Goal: Task Accomplishment & Management: Complete application form

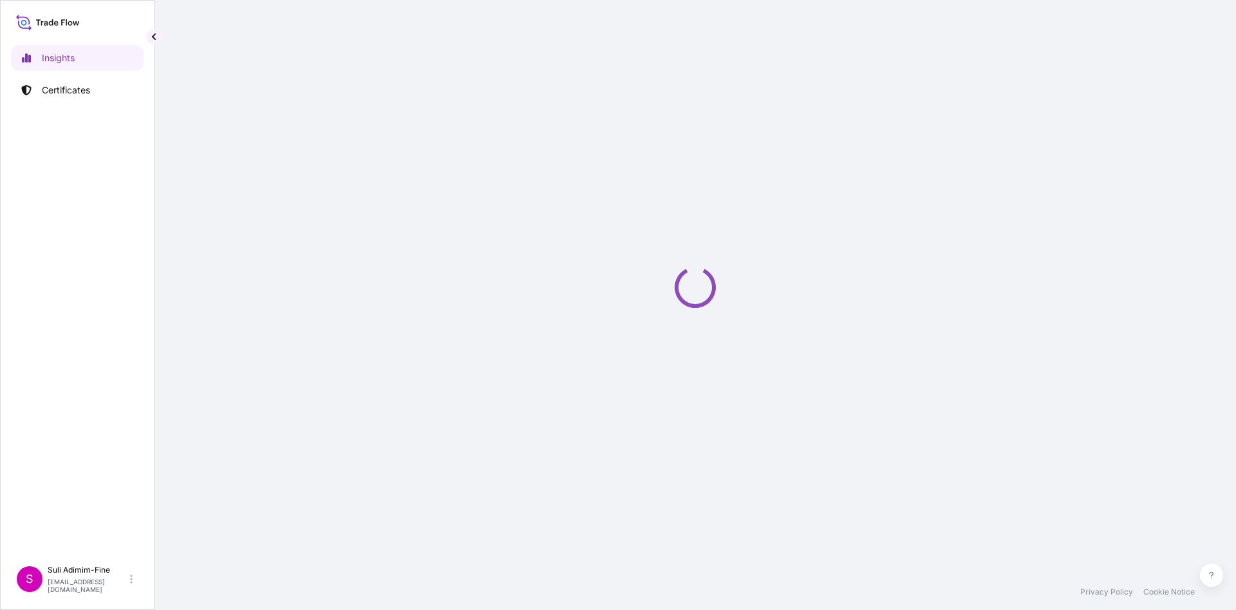
click at [907, 303] on div "Loading" at bounding box center [695, 287] width 1030 height 574
select select "2025"
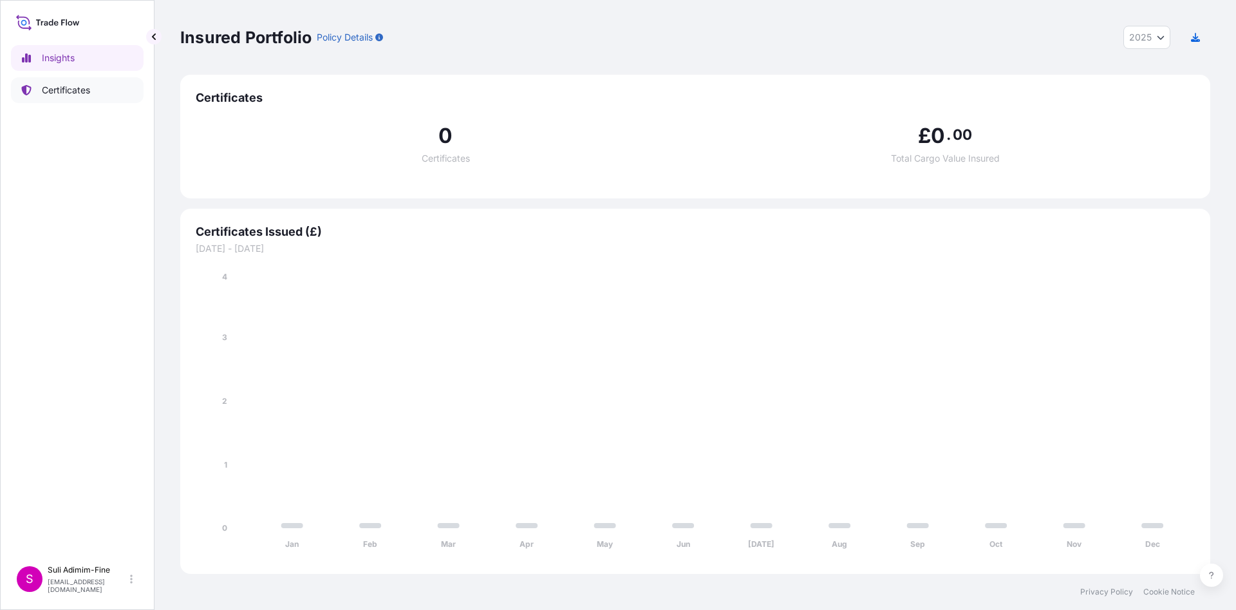
click at [69, 98] on link "Certificates" at bounding box center [77, 90] width 133 height 26
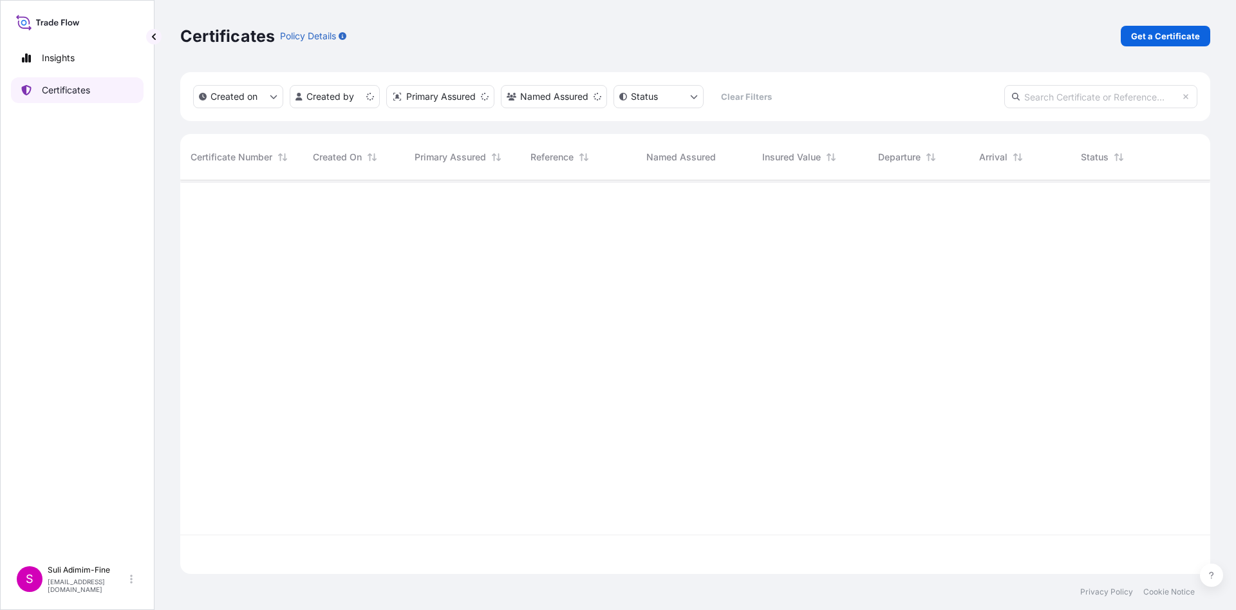
scroll to position [386, 1015]
click at [1157, 41] on p "Get a Certificate" at bounding box center [1165, 36] width 69 height 13
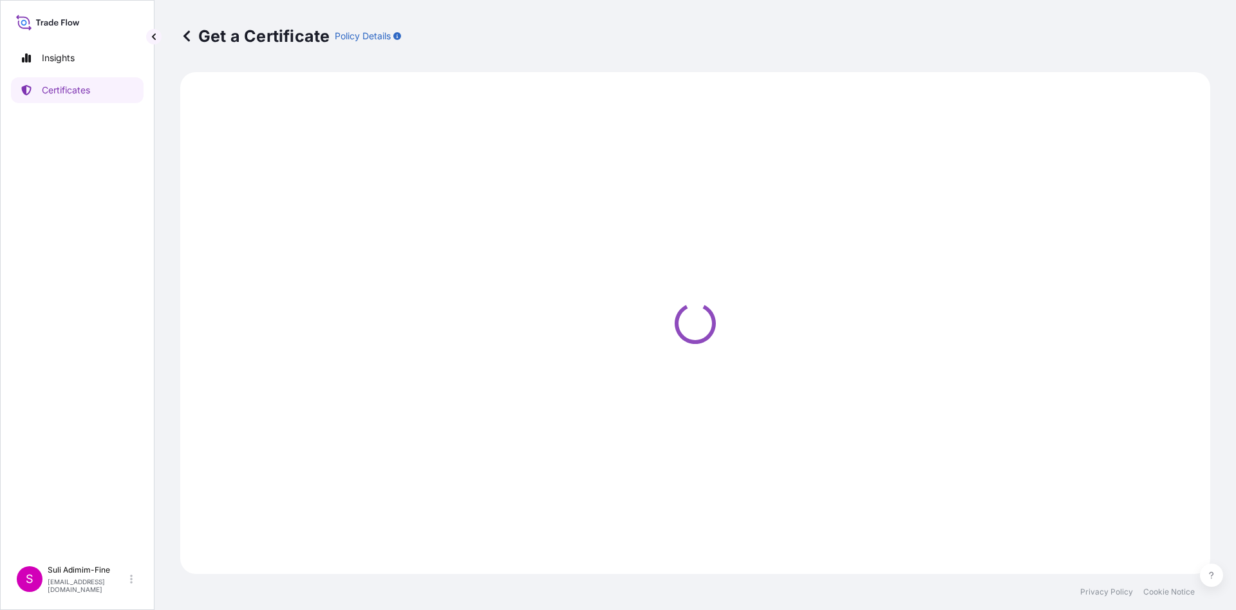
select select "Ocean Vessel"
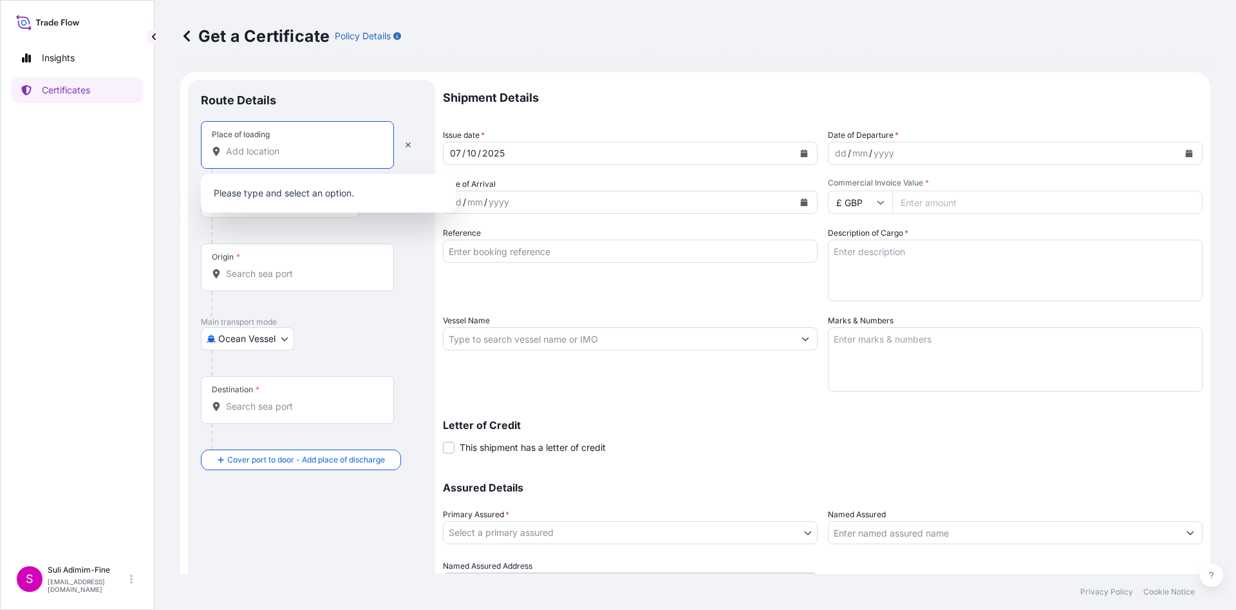
click at [310, 153] on input "Place of loading" at bounding box center [302, 151] width 152 height 13
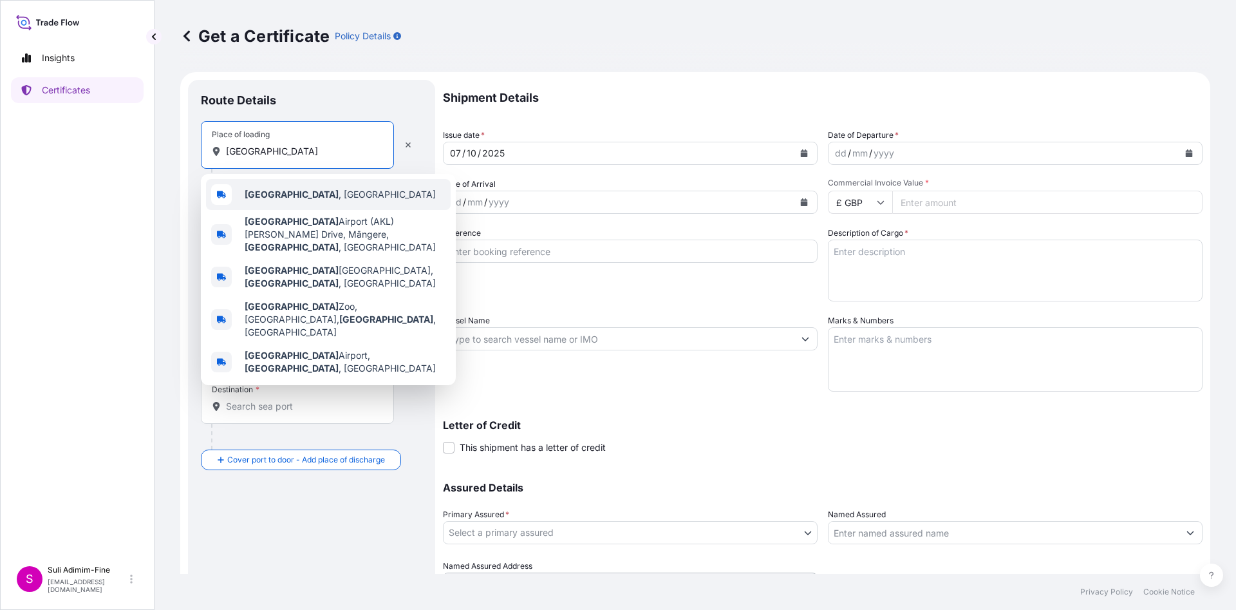
click at [303, 188] on span "[GEOGRAPHIC_DATA] , [GEOGRAPHIC_DATA]" at bounding box center [340, 194] width 191 height 13
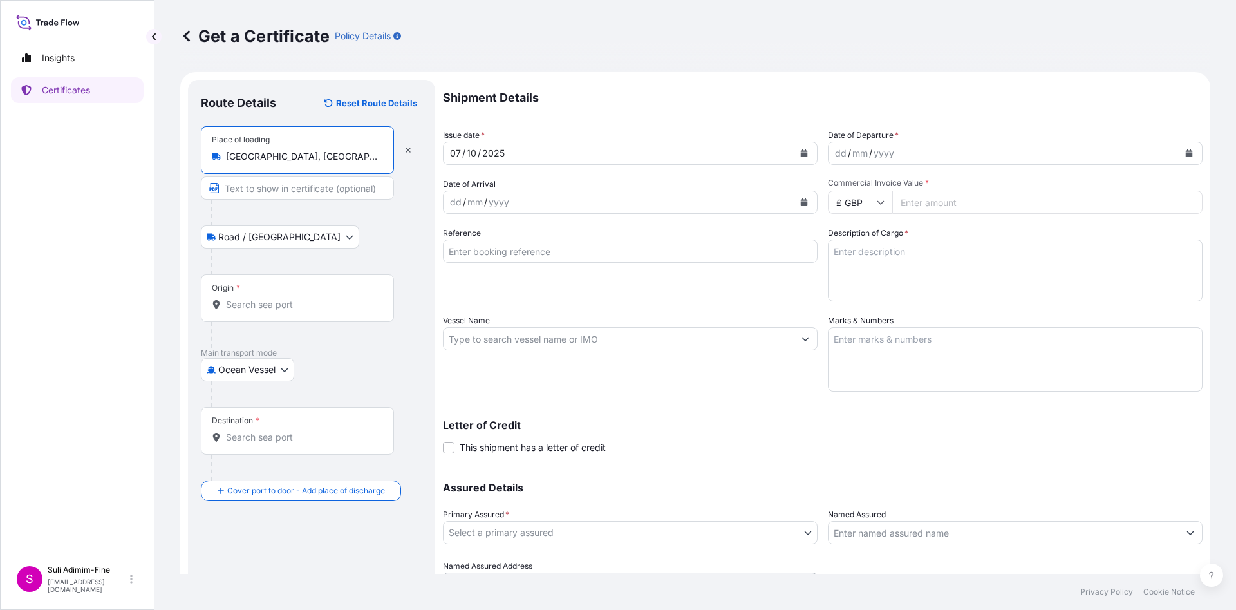
type input "[GEOGRAPHIC_DATA], [GEOGRAPHIC_DATA]"
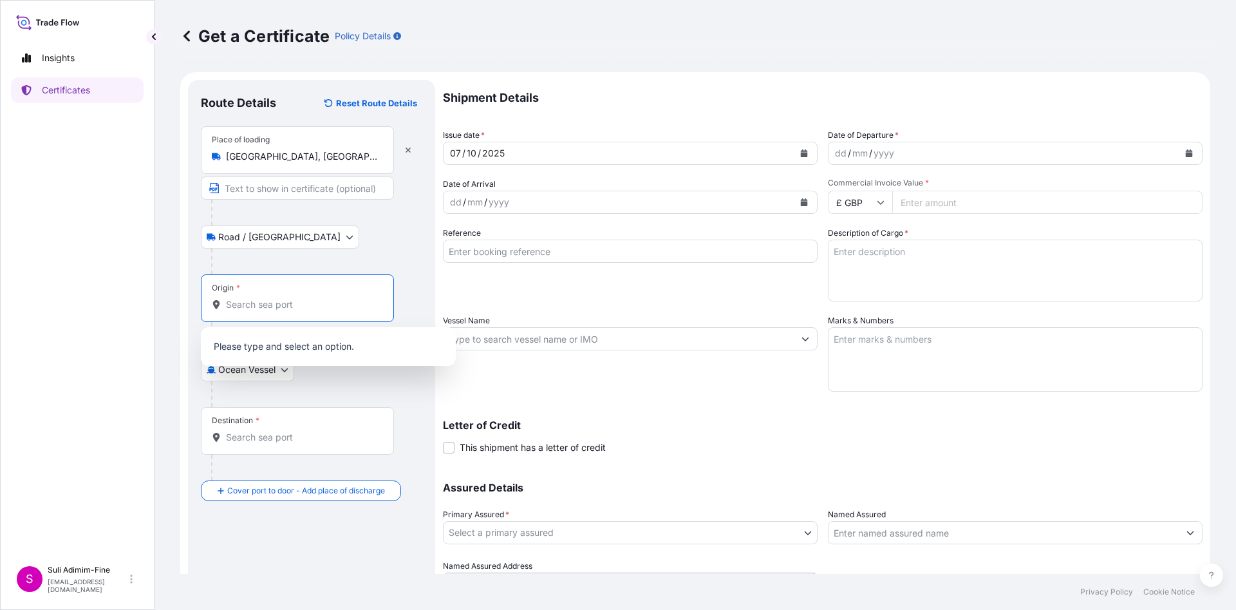
click at [256, 308] on input "Origin *" at bounding box center [302, 304] width 152 height 13
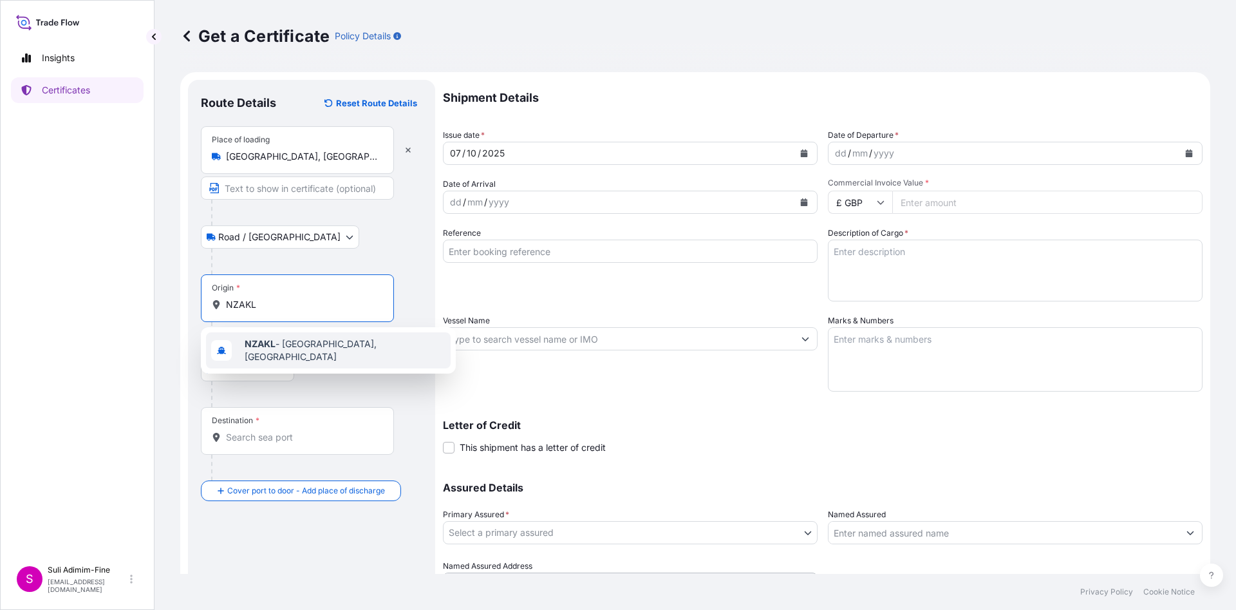
click at [263, 349] on b "NZAKL" at bounding box center [260, 343] width 31 height 11
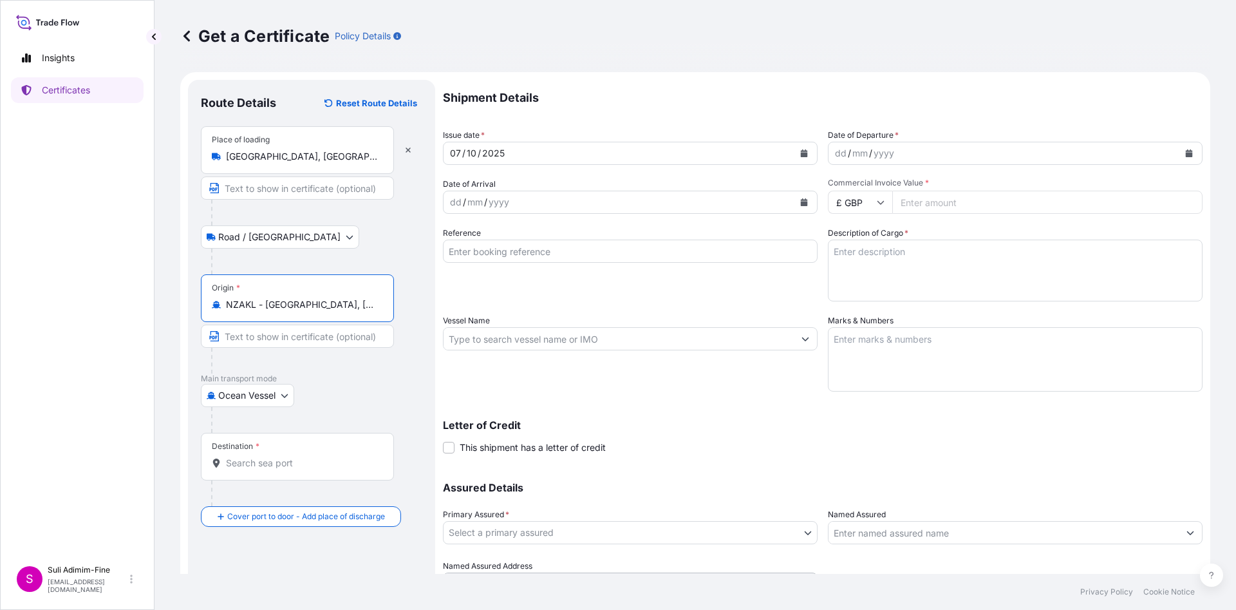
type input "NZAKL - [GEOGRAPHIC_DATA], [GEOGRAPHIC_DATA]"
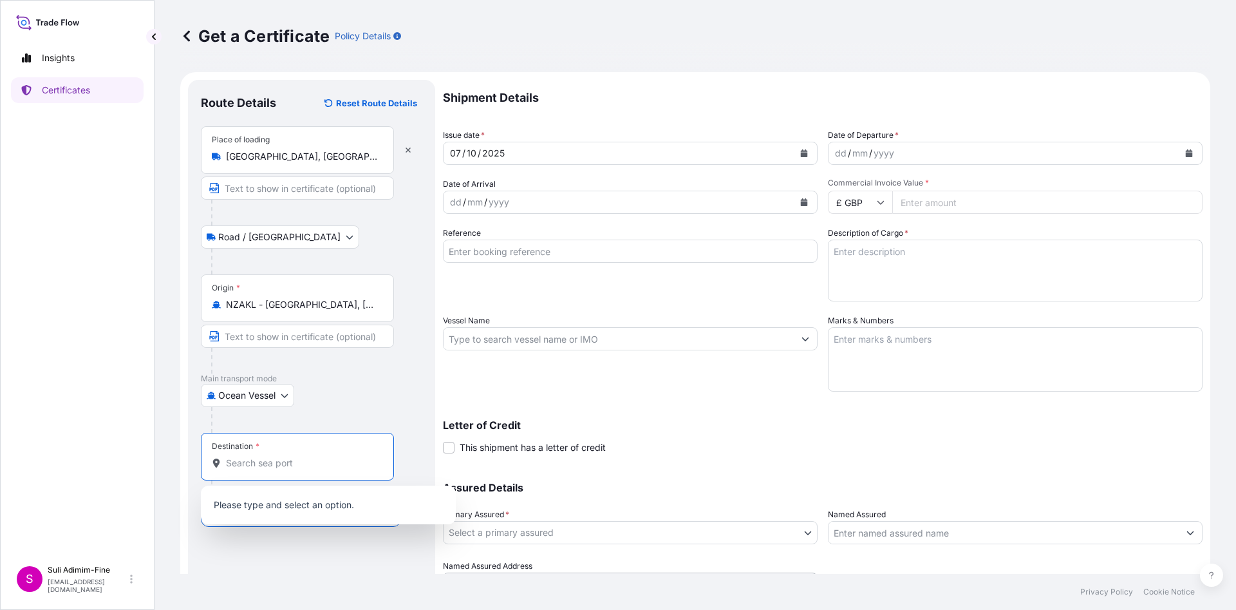
click at [260, 461] on input "Destination *" at bounding box center [302, 463] width 152 height 13
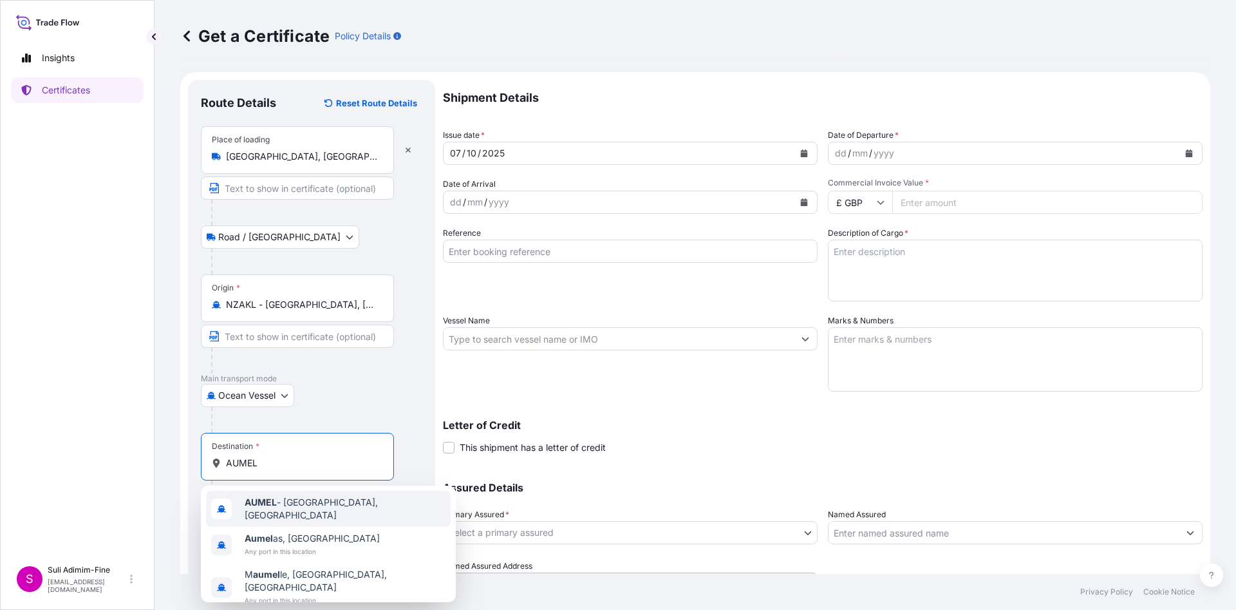
click at [321, 500] on span "AUMEL - [GEOGRAPHIC_DATA], [GEOGRAPHIC_DATA]" at bounding box center [345, 509] width 201 height 26
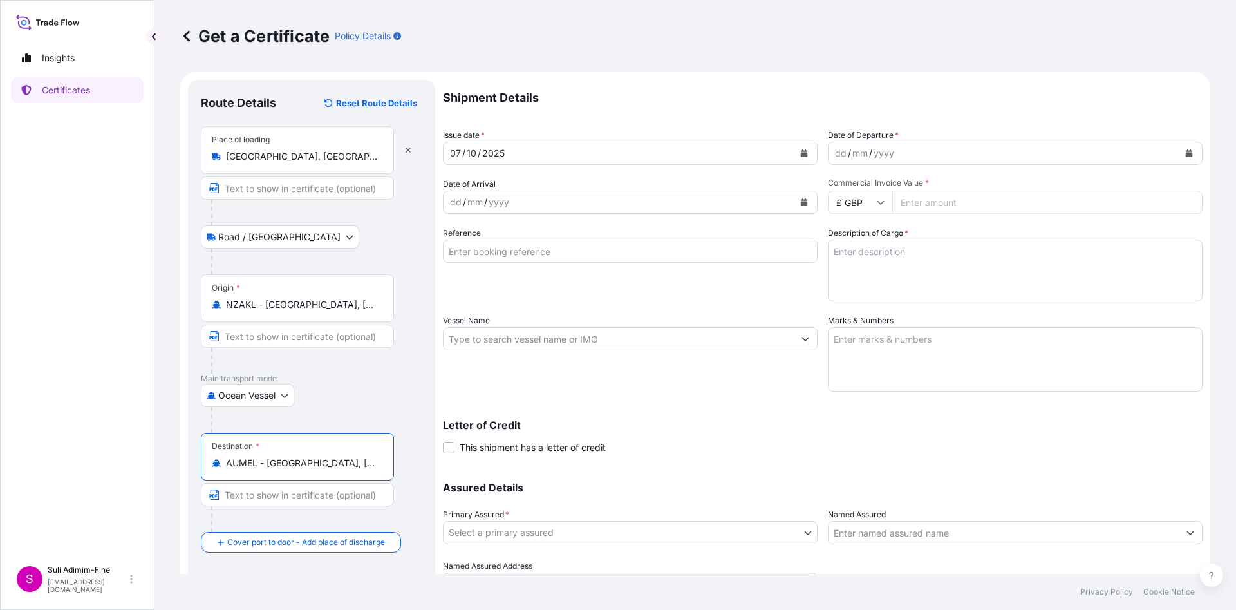
type input "AUMEL - [GEOGRAPHIC_DATA], [GEOGRAPHIC_DATA]"
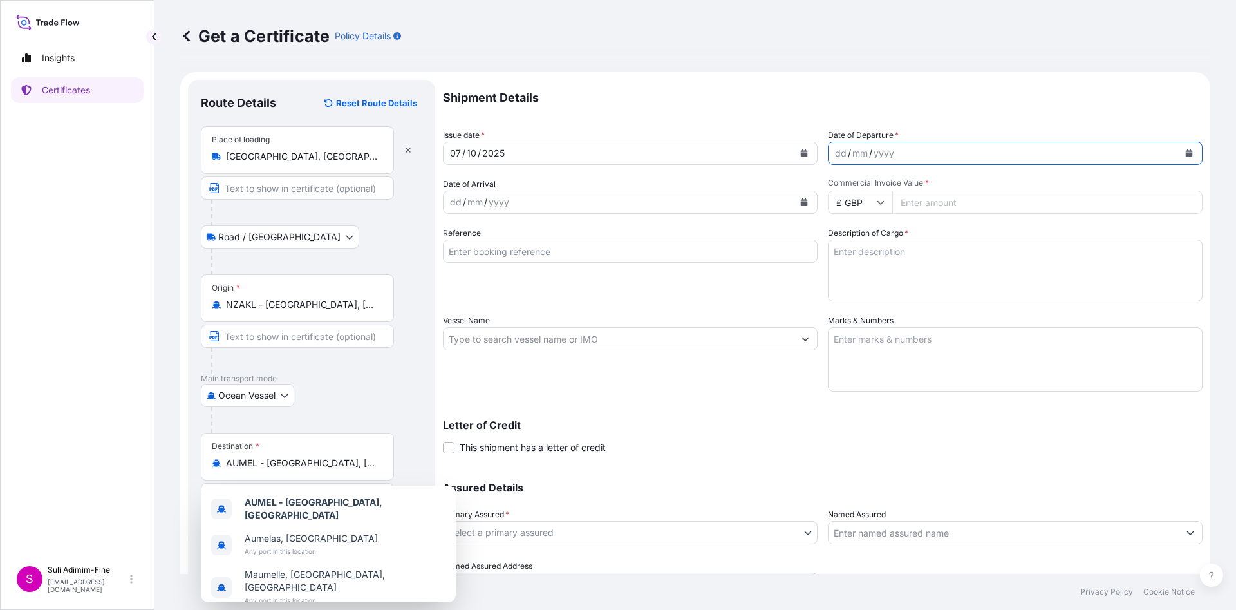
click at [1181, 156] on button "Calendar" at bounding box center [1189, 153] width 21 height 21
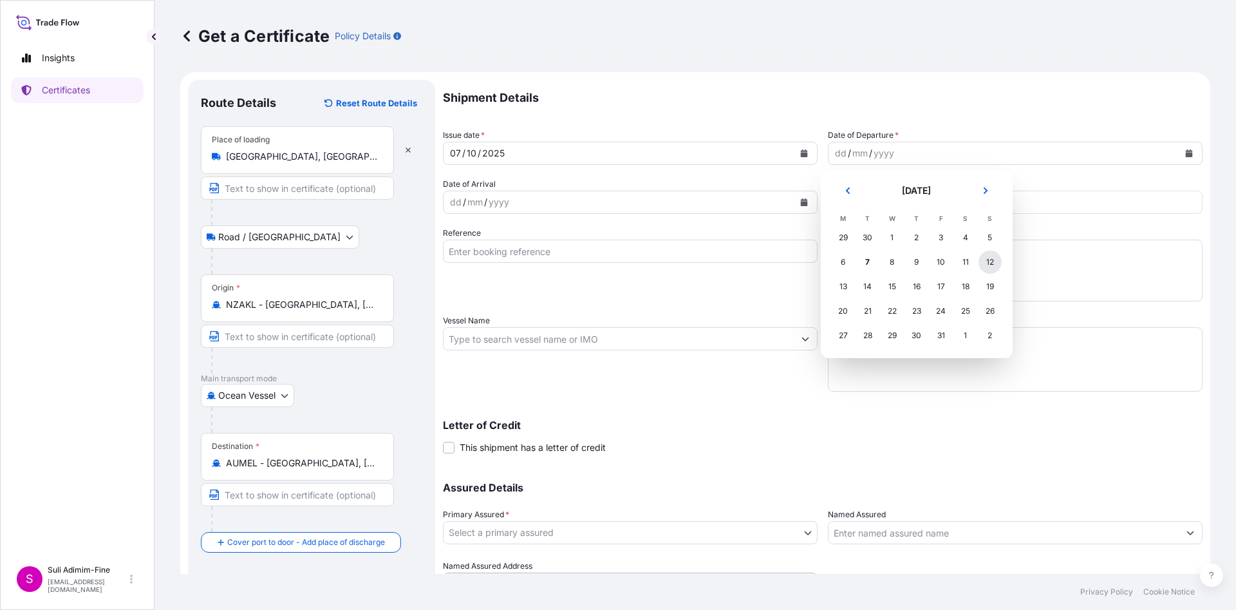
click at [988, 257] on div "12" at bounding box center [990, 261] width 23 height 23
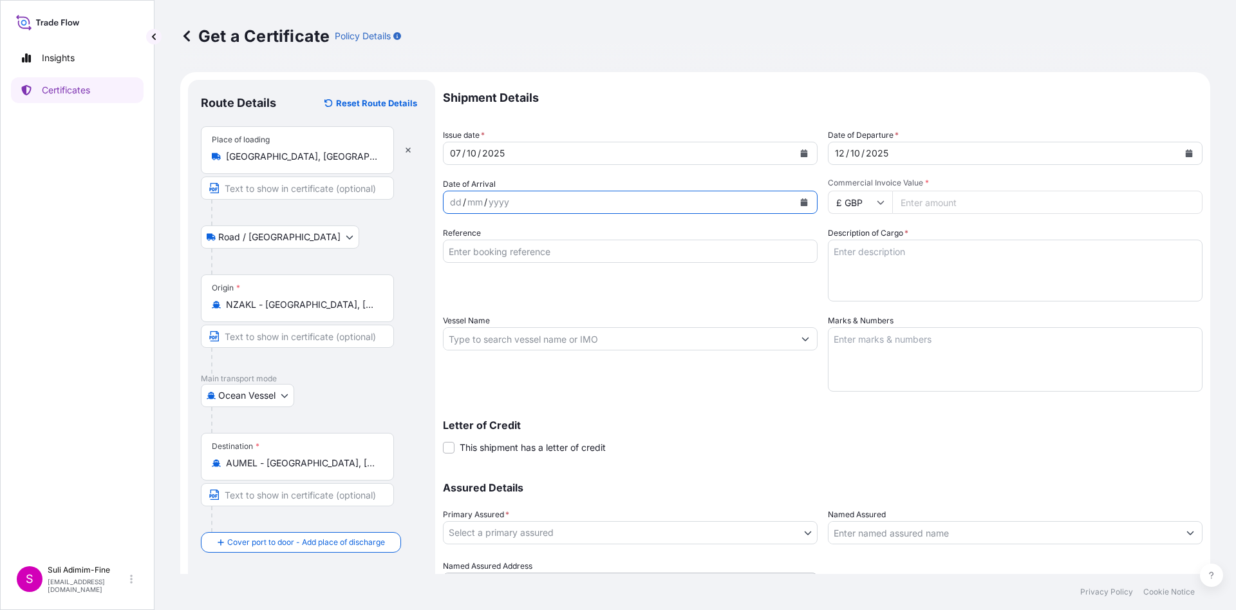
click at [800, 197] on button "Calendar" at bounding box center [804, 202] width 21 height 21
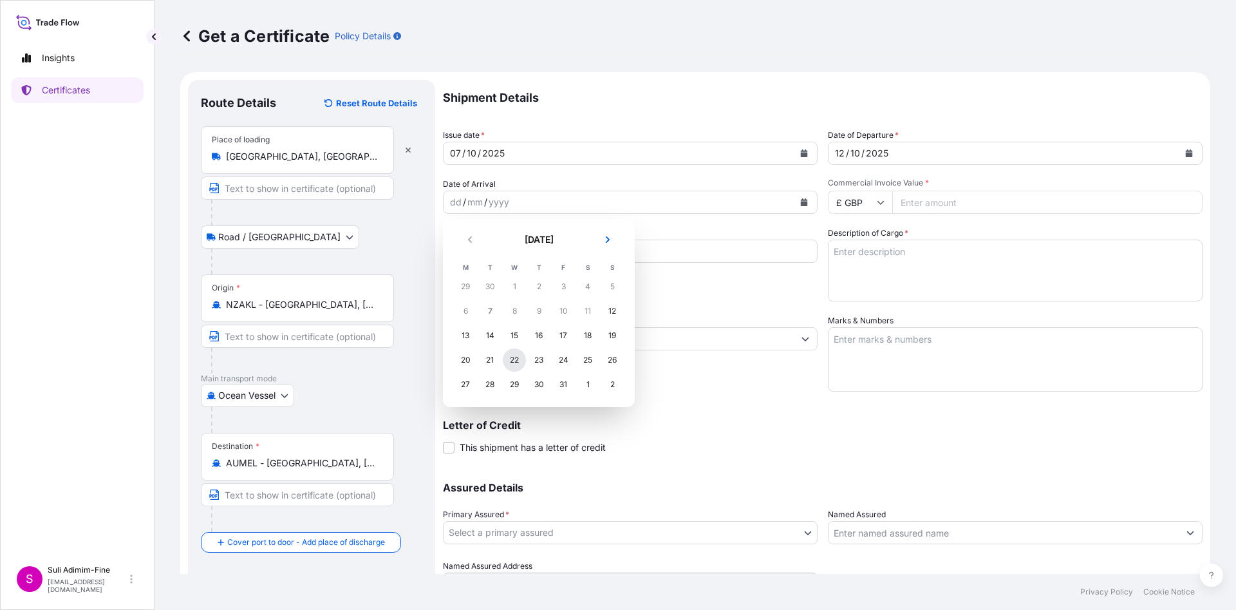
click at [515, 362] on div "22" at bounding box center [514, 359] width 23 height 23
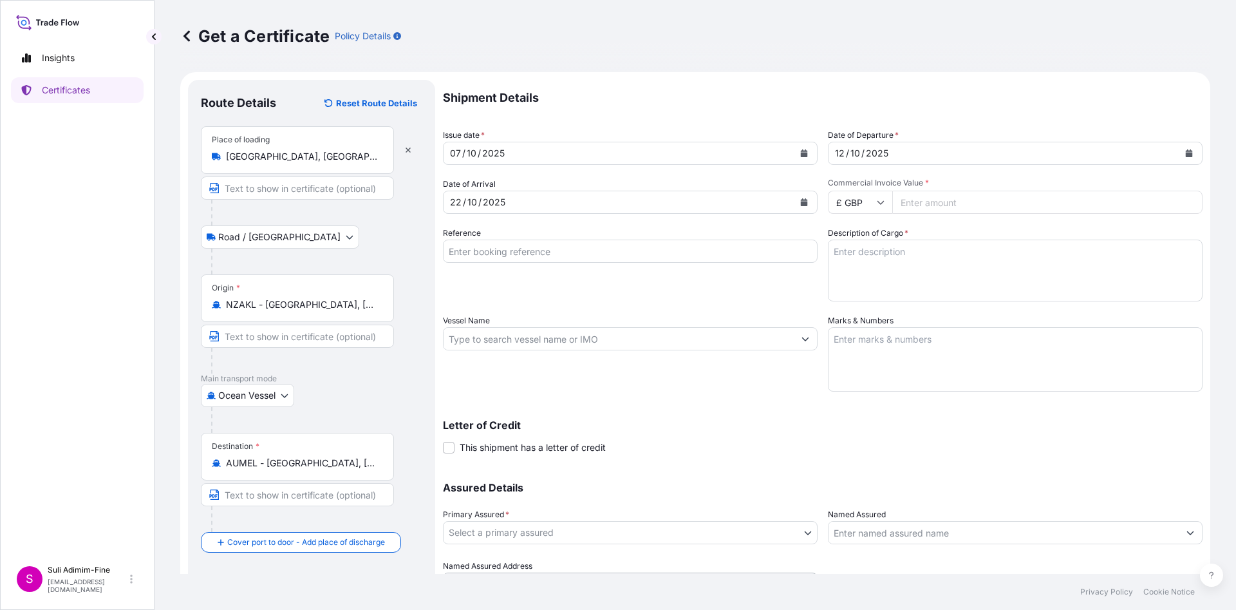
click at [877, 200] on icon at bounding box center [881, 202] width 8 height 8
click at [852, 151] on div "$ NZD" at bounding box center [853, 138] width 54 height 24
type input "$ NZD"
click at [681, 249] on input "Reference" at bounding box center [630, 251] width 375 height 23
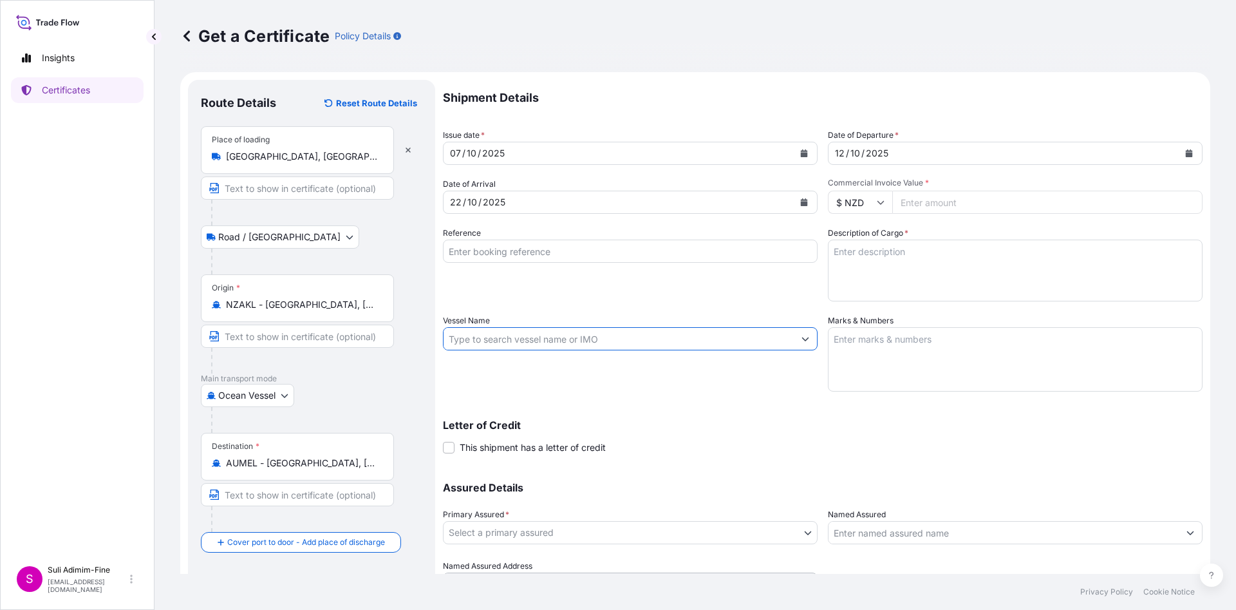
click at [527, 339] on input "Vessel Name" at bounding box center [619, 338] width 350 height 23
paste input "SEATTLE EXPRESS 537"
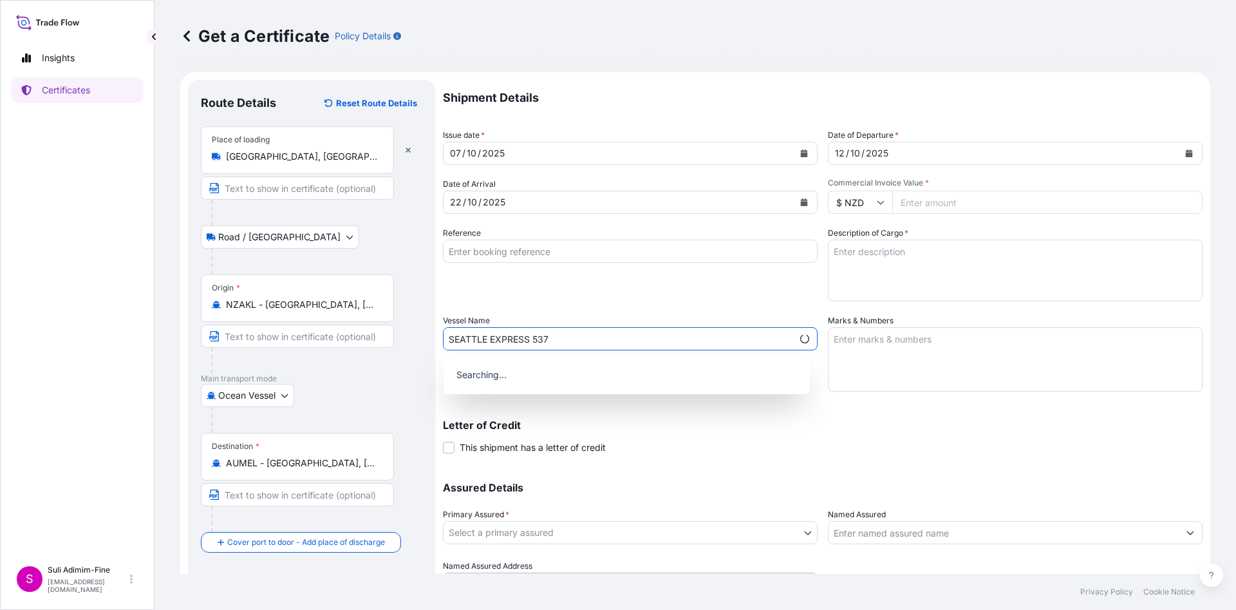
type input "SEATTLE EXPRESS 537"
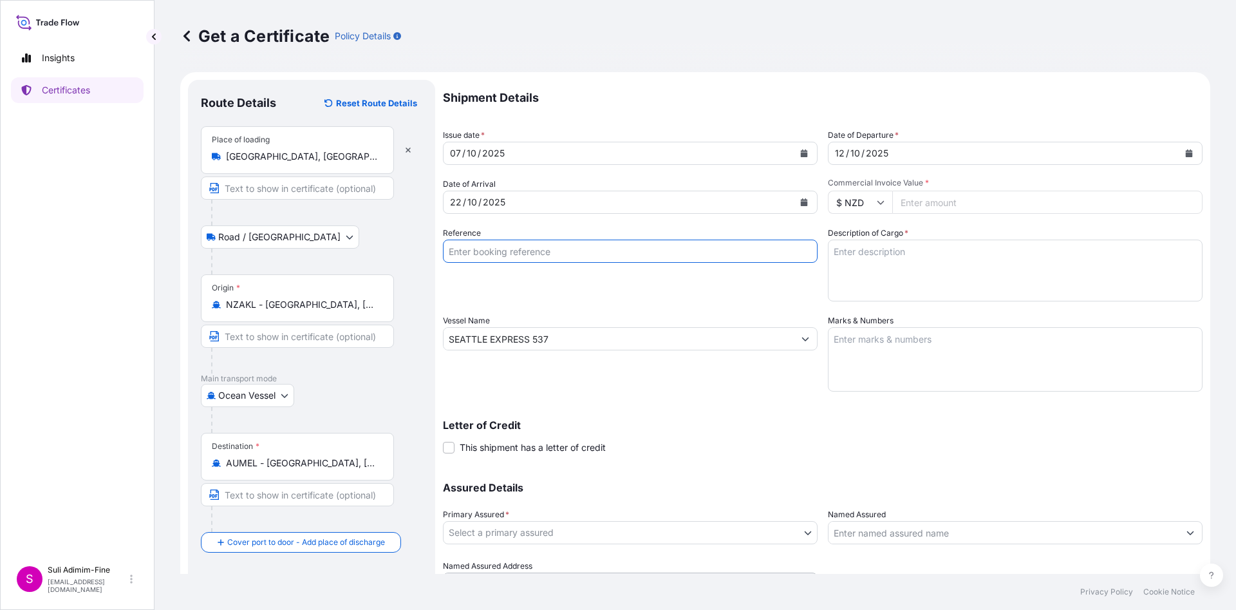
click at [579, 251] on input "Reference" at bounding box center [630, 251] width 375 height 23
paste input "CLSAKL48205"
type input "CLSAKL48205"
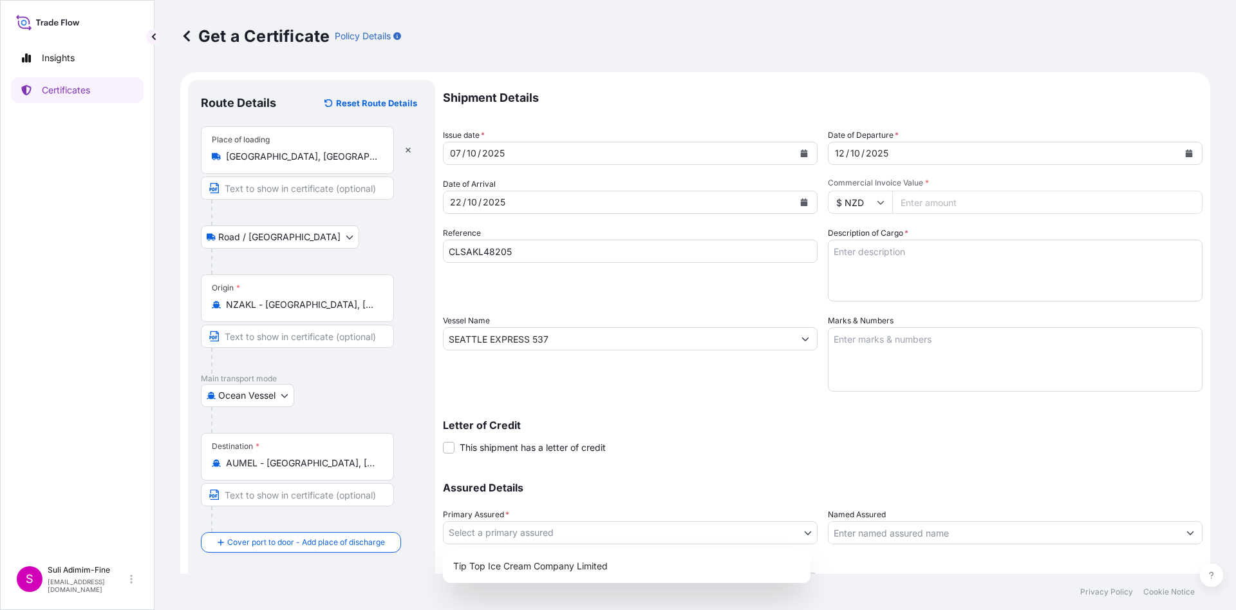
click at [520, 528] on body "Insights Certificates S Suli Adimim-Fine [EMAIL_ADDRESS][DOMAIN_NAME] Get a Cer…" at bounding box center [618, 305] width 1236 height 610
click at [526, 565] on div "Tip Top Ice Cream Company Limited" at bounding box center [626, 565] width 357 height 23
select select "31891"
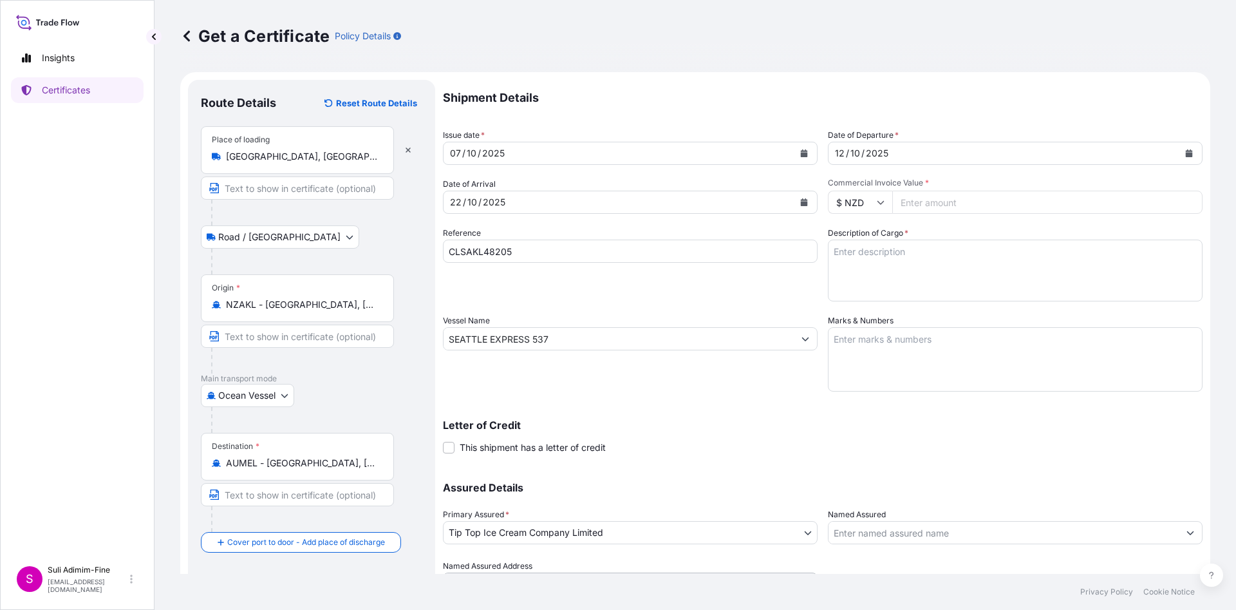
click at [923, 203] on input "Commercial Invoice Value *" at bounding box center [1047, 202] width 310 height 23
paste input "50664.00"
type input "50664.00"
click at [846, 263] on textarea "Description of Cargo *" at bounding box center [1015, 271] width 375 height 62
paste textarea "Assorted cartons of ice cream"
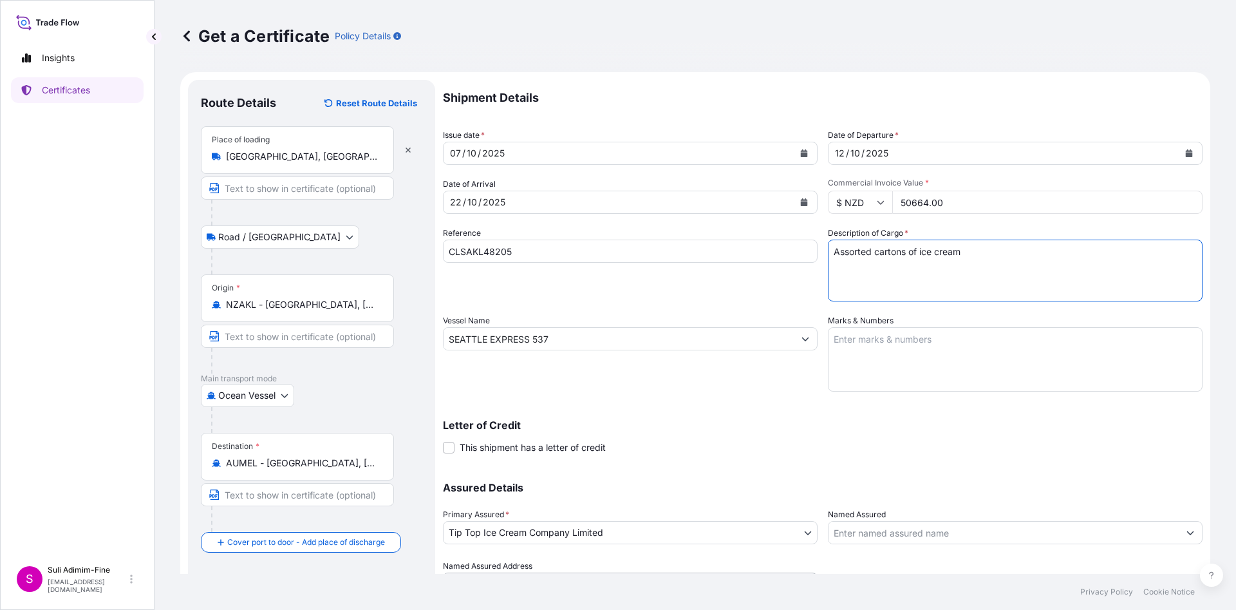
type textarea "Assorted cartons of ice cream"
click at [844, 353] on textarea "Marks & Numbers" at bounding box center [1015, 359] width 375 height 64
paste textarea "Shipment: 1001821 3300 CASES OF PRODUCT -25 DEGREES 1x40FT REEFER"
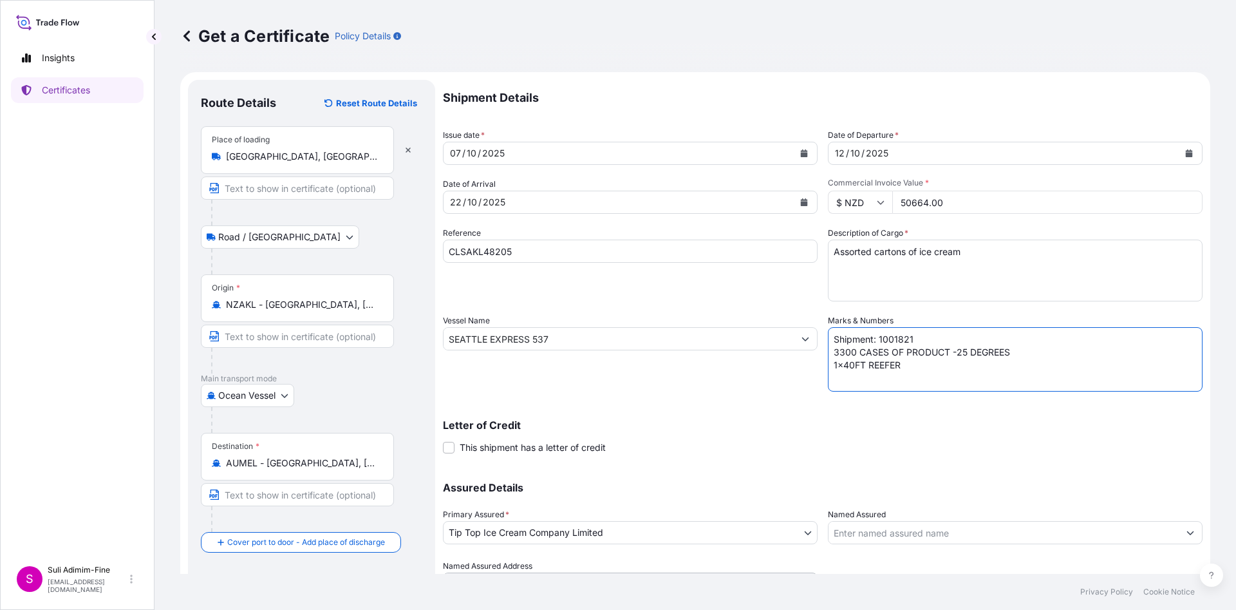
click at [911, 340] on textarea "Shipment: 1001821 3300 CASES OF PRODUCT -25 DEGREES 1x40FT REEFER" at bounding box center [1015, 359] width 375 height 64
click at [831, 359] on textarea "Shipment: 1001823 3300 CASES OF PRODUCT -25 DEGREES 1x40FT REEFER" at bounding box center [1015, 359] width 375 height 64
click at [830, 351] on textarea "Shipment: 1001823 3300 CASES OF PRODUCT -25 DEGREES 1x40FT REEFER" at bounding box center [1015, 359] width 375 height 64
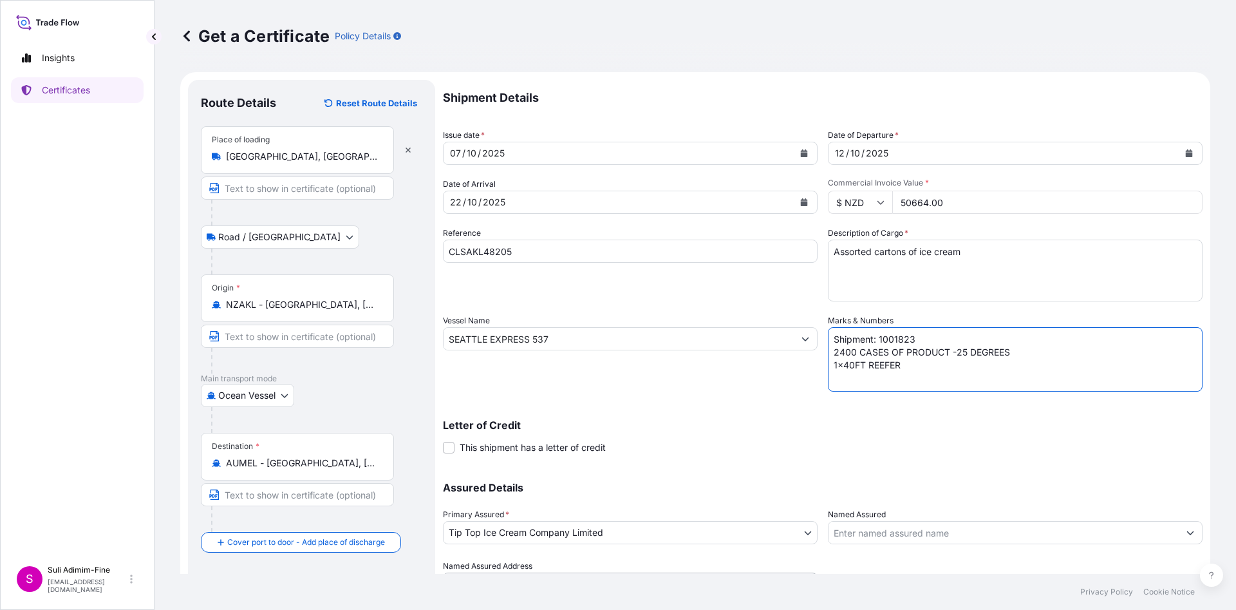
type textarea "Shipment: 1001823 2400 CASES OF PRODUCT -25 DEGREES 1x40FT REEFER"
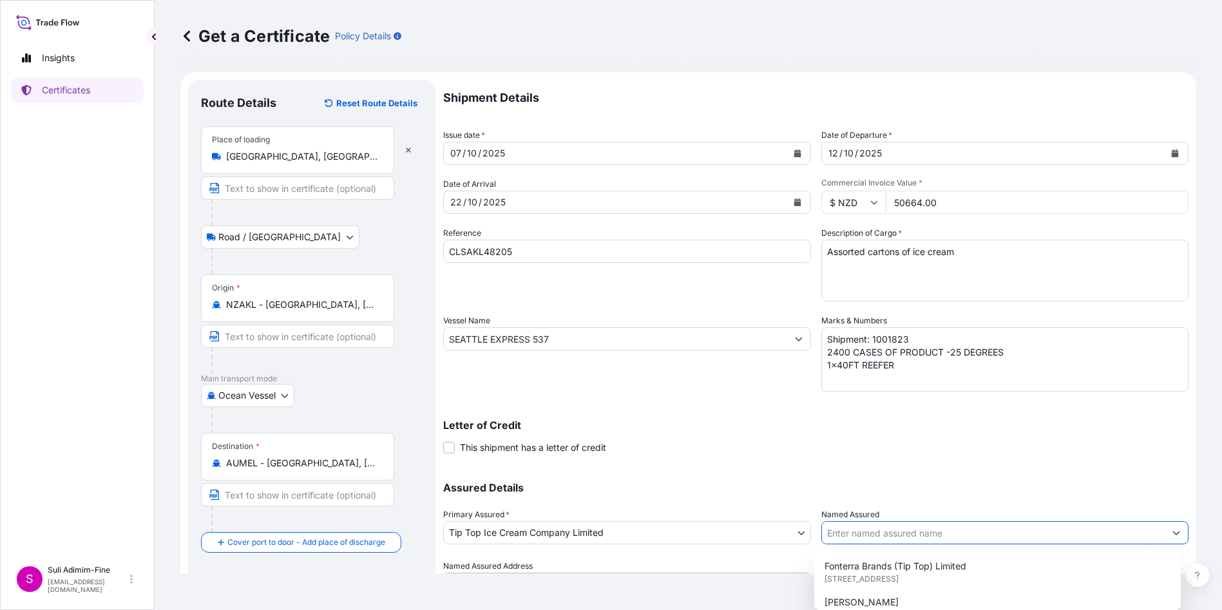
click at [914, 528] on input "Named Assured" at bounding box center [993, 532] width 343 height 23
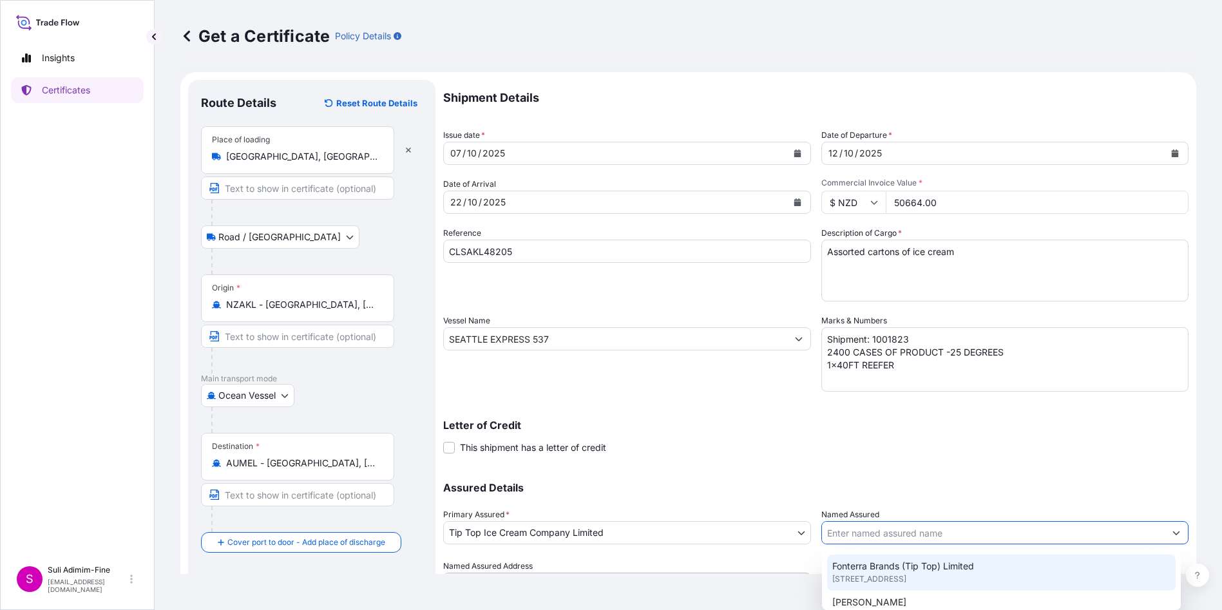
click at [910, 567] on span "Fonterra Brands (Tip Top) Limited" at bounding box center [903, 566] width 142 height 13
type input "Fonterra Brands (Tip Top) Limited"
type input "[STREET_ADDRESS]"
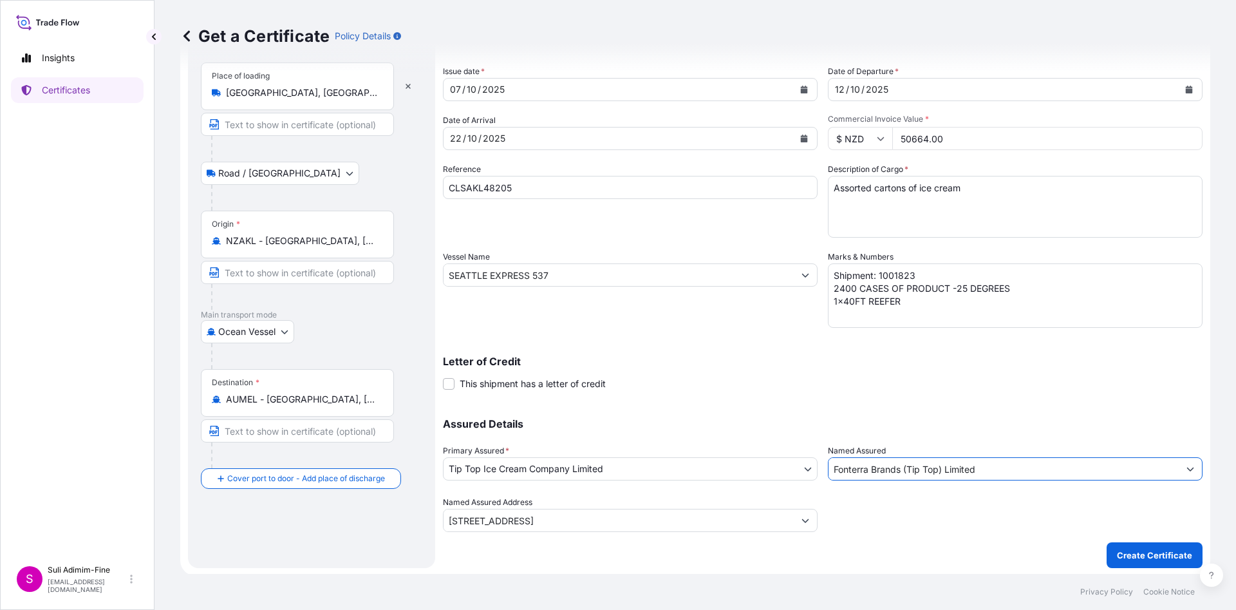
scroll to position [66, 0]
click at [967, 549] on div "Shipment Details Issue date * [DATE] Date of Departure * [DATE] Date of Arrival…" at bounding box center [823, 290] width 760 height 552
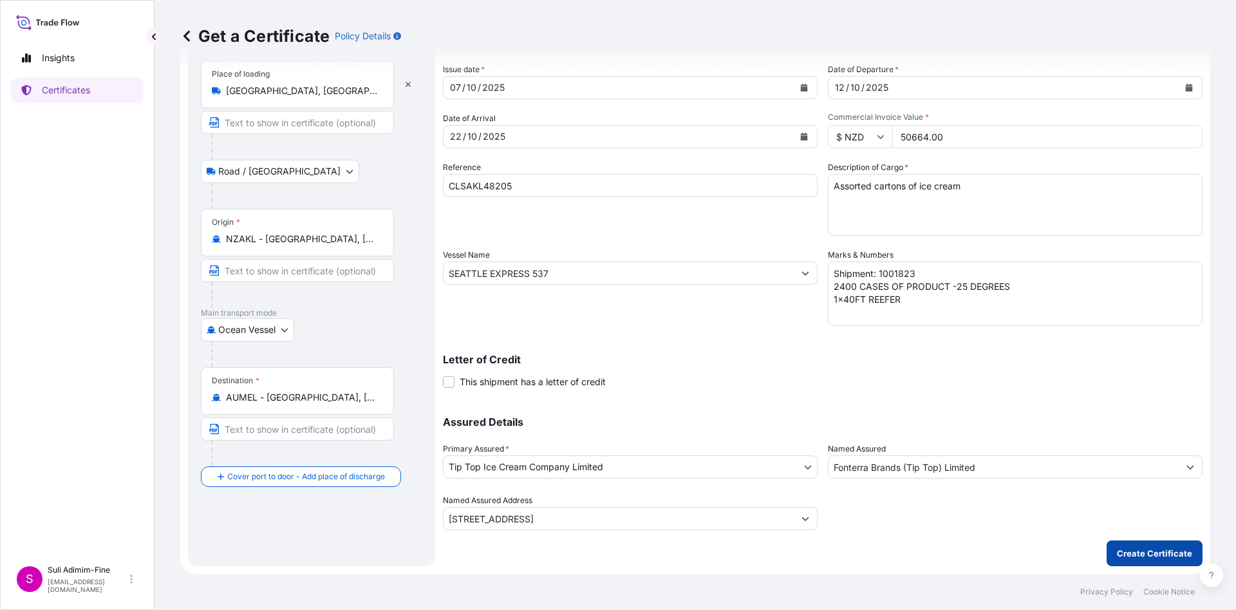
click at [1112, 545] on button "Create Certificate" at bounding box center [1155, 553] width 96 height 26
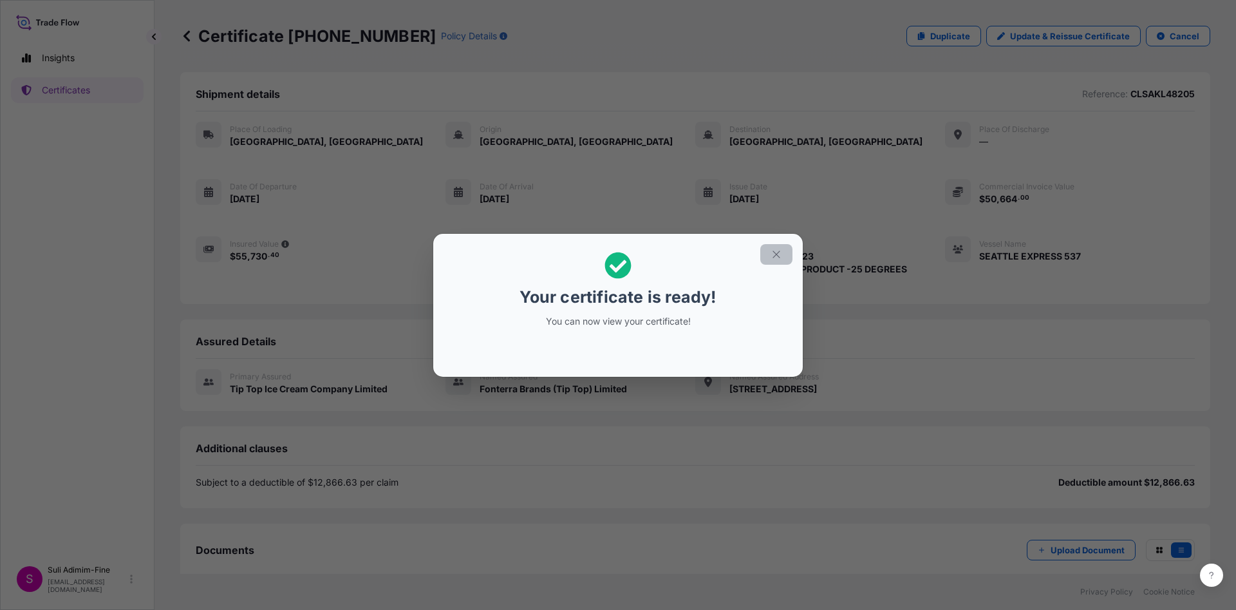
click at [784, 248] on button "button" at bounding box center [776, 254] width 32 height 21
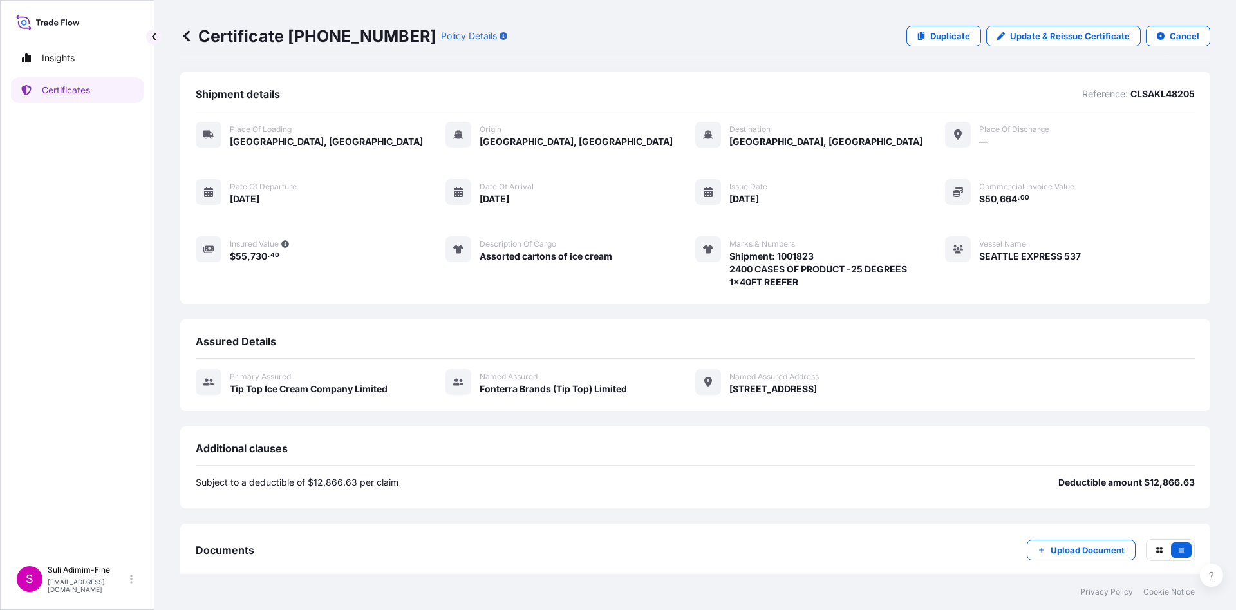
scroll to position [70, 0]
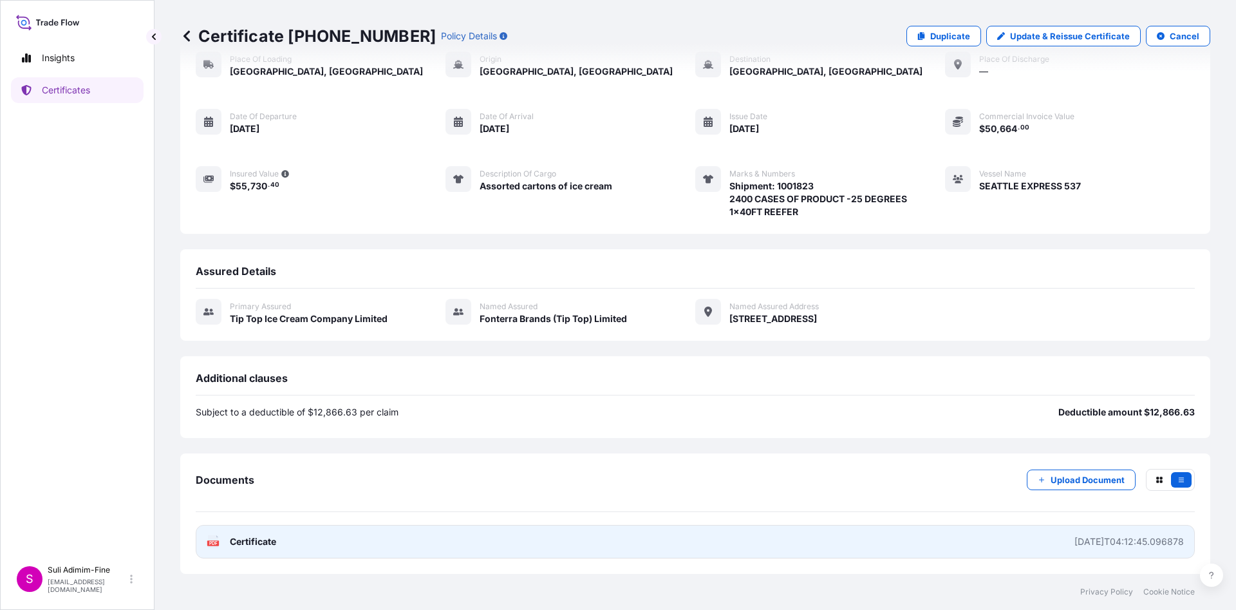
click at [259, 549] on link "PDF Certificate [DATE]T04:12:45.096878" at bounding box center [695, 541] width 999 height 33
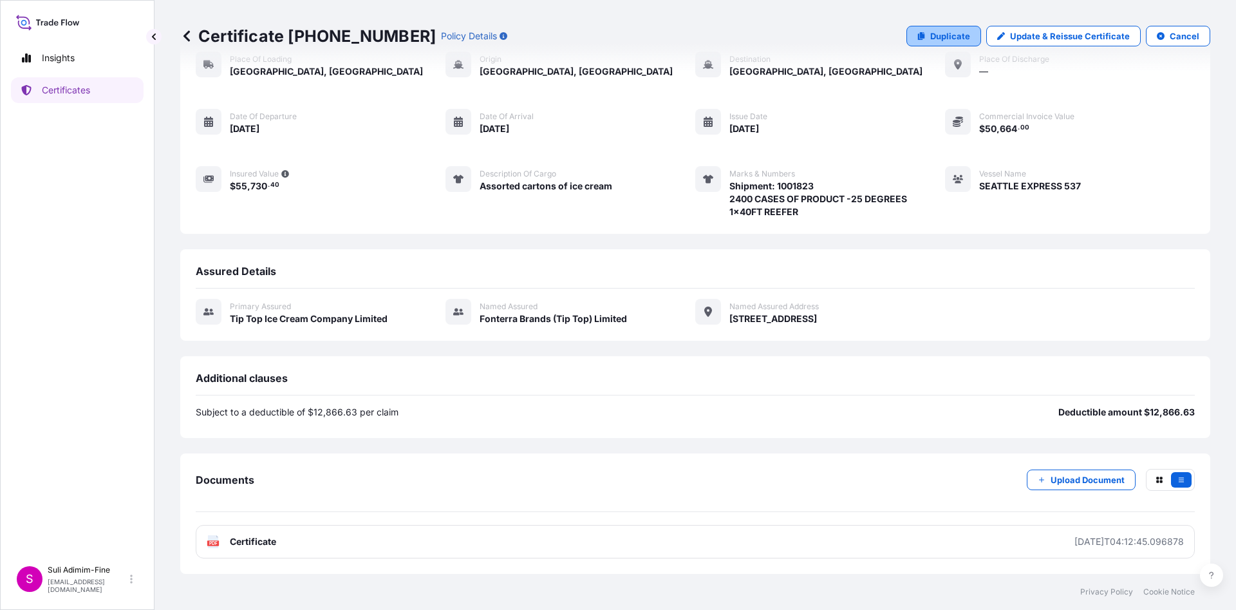
click at [945, 36] on p "Duplicate" at bounding box center [950, 36] width 40 height 13
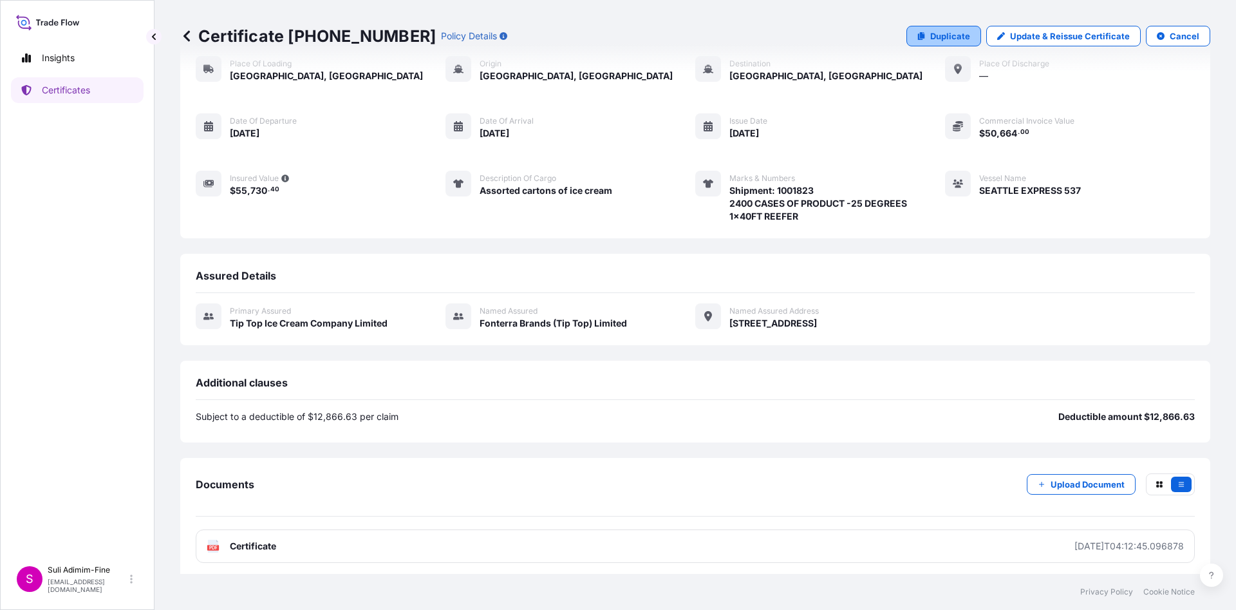
select select "Road / [GEOGRAPHIC_DATA]"
select select "Ocean Vessel"
select select "31891"
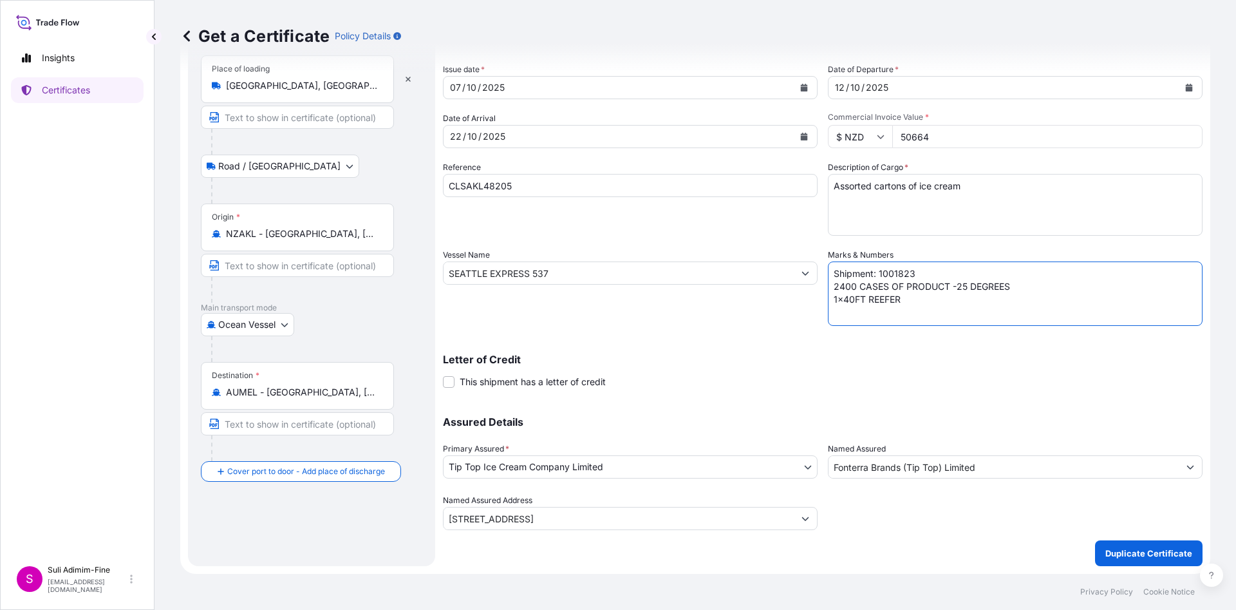
click at [912, 276] on textarea "Shipment: 1001823 2400 CASES OF PRODUCT -25 DEGREES 1x40FT REEFER" at bounding box center [1015, 293] width 375 height 64
type textarea "Shipment: 1001824 2400 CASES OF PRODUCT -25 DEGREES 1x40FT REEFER"
click at [1106, 551] on p "Duplicate Certificate" at bounding box center [1149, 553] width 87 height 13
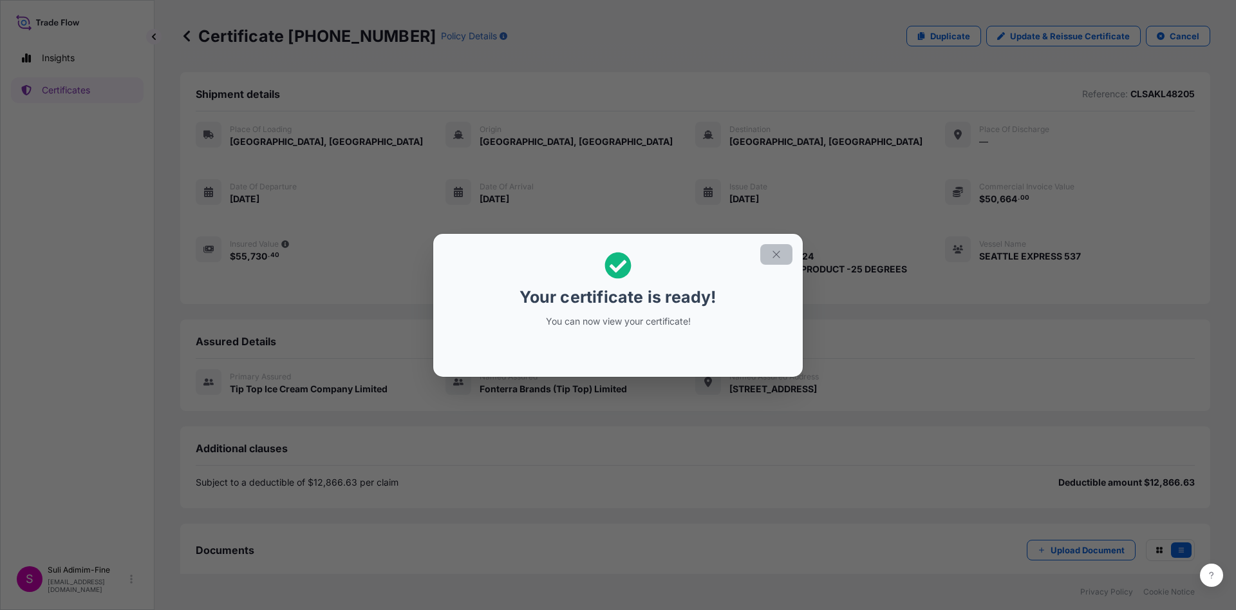
click at [780, 250] on icon "button" at bounding box center [777, 255] width 12 height 12
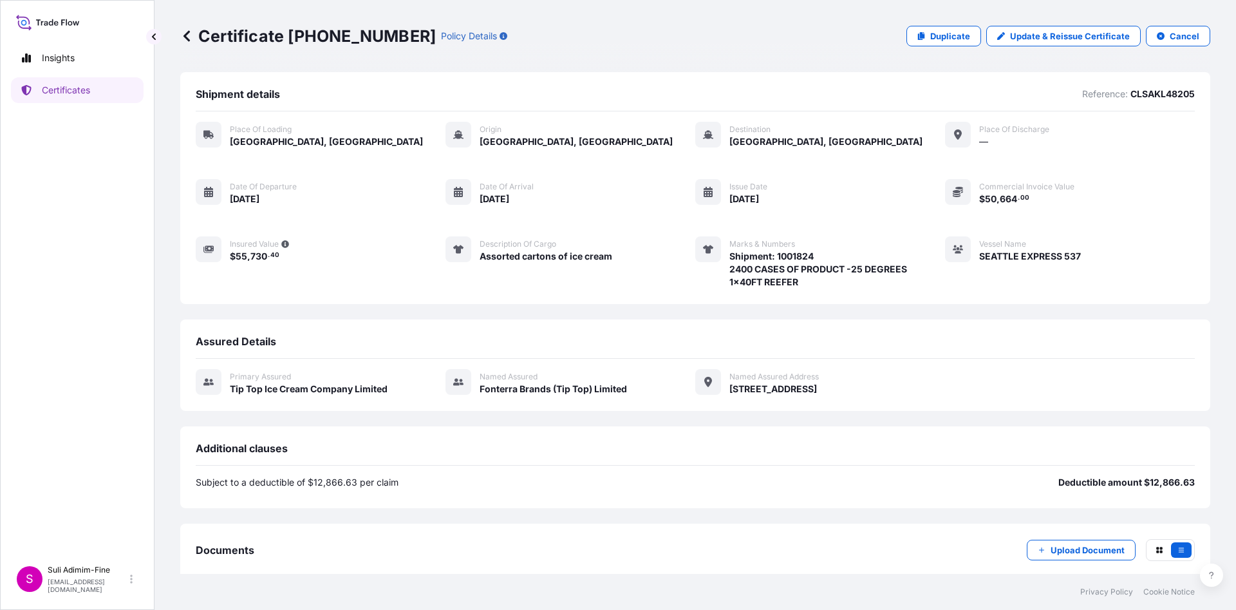
scroll to position [70, 0]
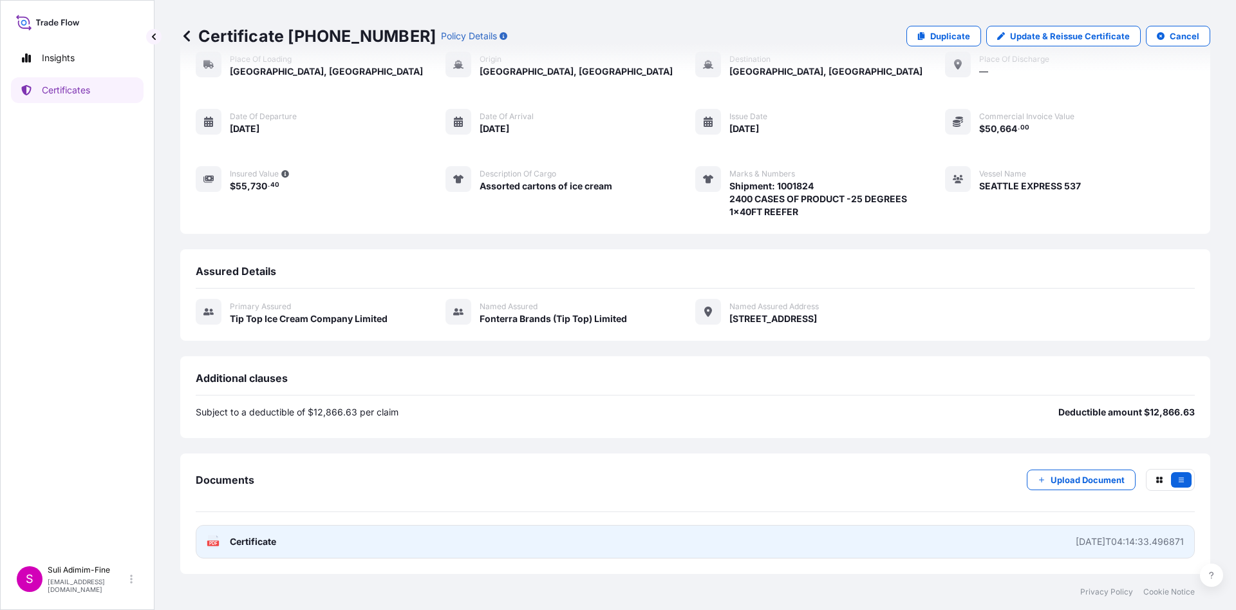
click at [267, 538] on span "Certificate" at bounding box center [253, 541] width 46 height 13
